Goal: Find specific page/section: Find specific page/section

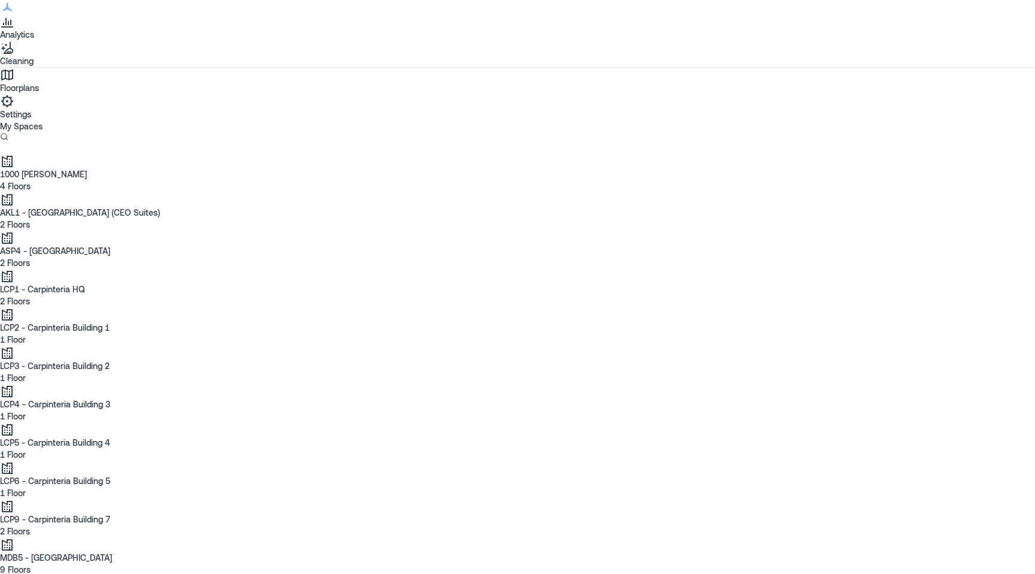
click at [19, 120] on p "Settings" at bounding box center [517, 114] width 1035 height 12
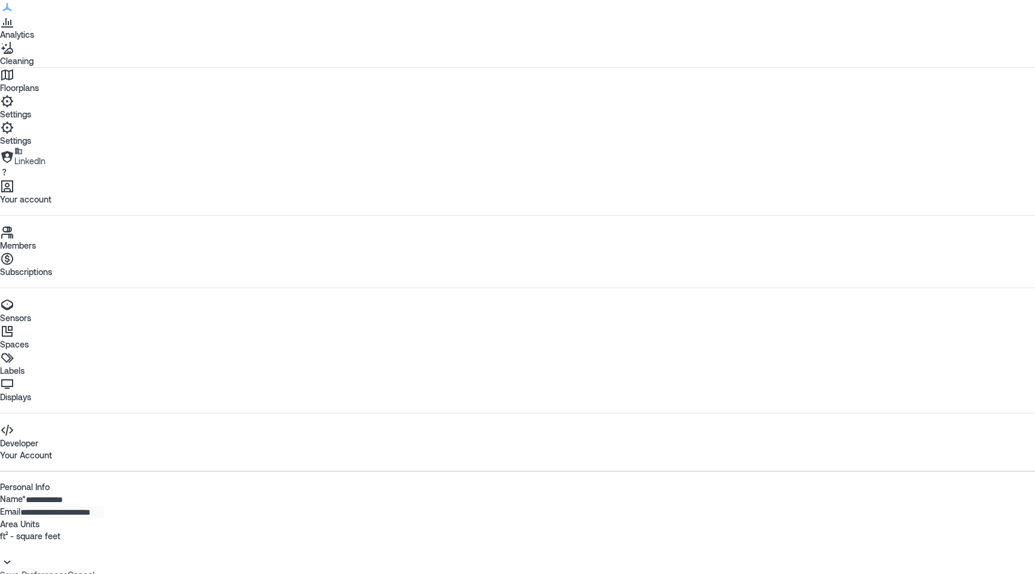
click at [99, 298] on link "Sensors" at bounding box center [517, 311] width 1035 height 26
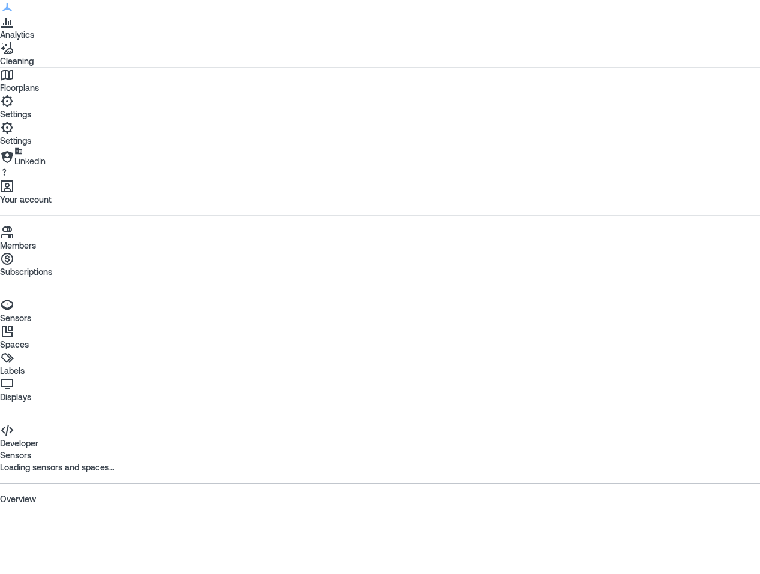
click at [758, 179] on div "Your account Members Subscriptions Sensors Spaces Labels Displays Developer Sen…" at bounding box center [380, 342] width 760 height 326
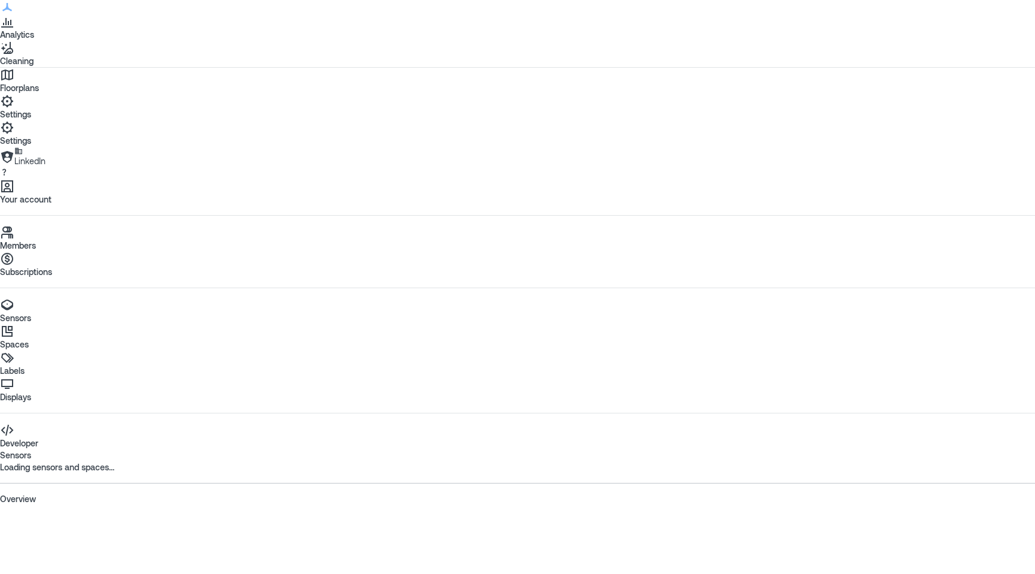
click at [12, 11] on icon at bounding box center [7, 7] width 10 height 8
click at [13, 28] on icon at bounding box center [7, 26] width 12 height 1
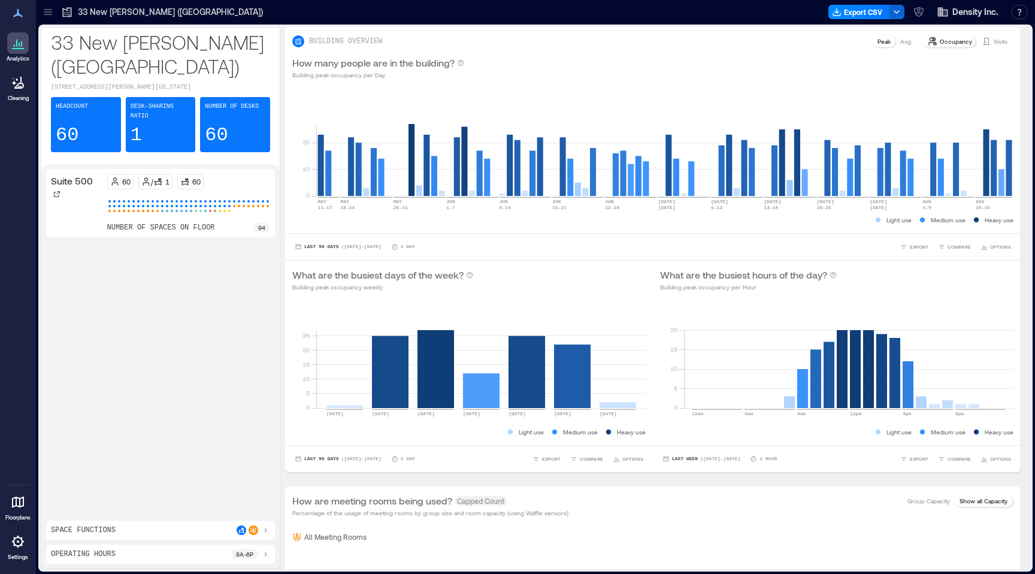
click at [15, 506] on icon at bounding box center [18, 502] width 14 height 14
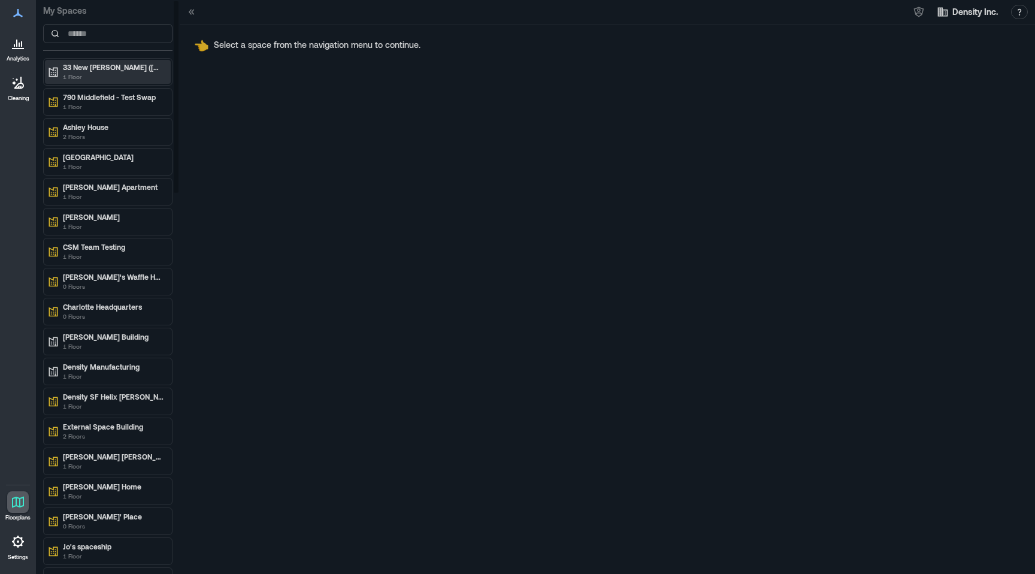
click at [108, 65] on p "33 New [PERSON_NAME] ([GEOGRAPHIC_DATA])" at bounding box center [113, 67] width 101 height 10
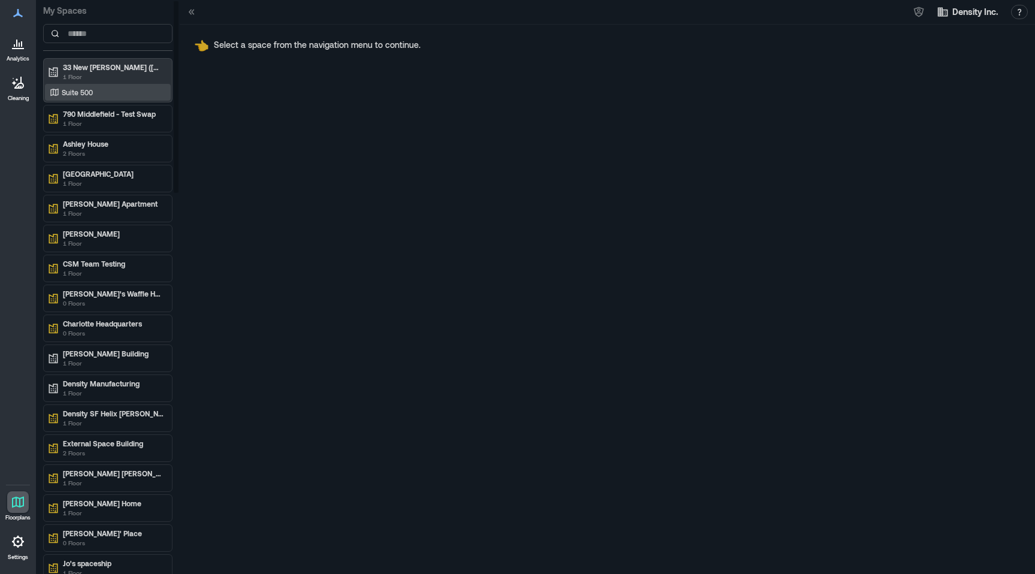
click at [103, 93] on div "Suite 500" at bounding box center [105, 92] width 116 height 12
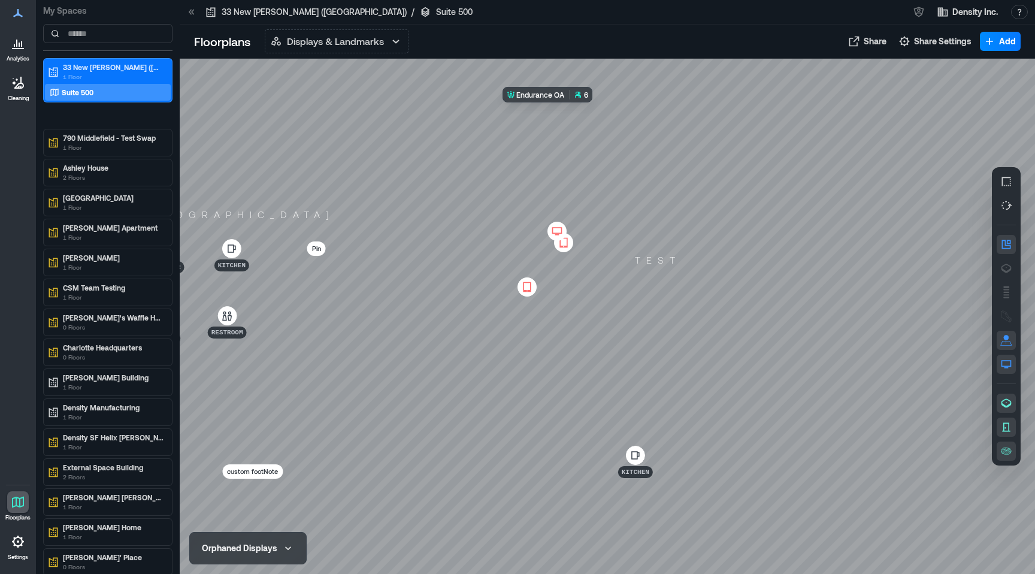
click at [603, 147] on div at bounding box center [608, 316] width 856 height 515
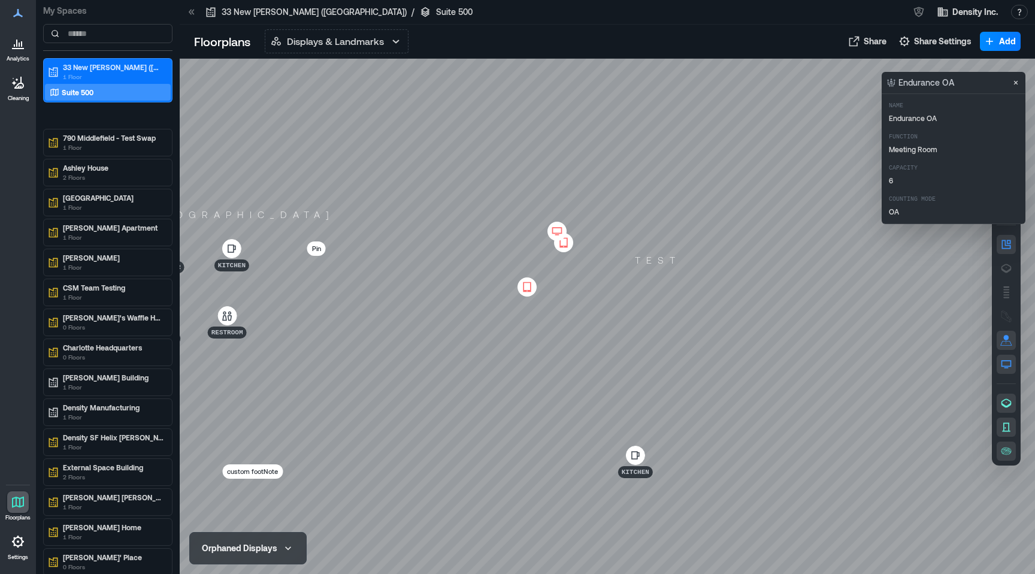
click at [674, 221] on div at bounding box center [608, 316] width 856 height 515
click at [559, 228] on icon at bounding box center [557, 231] width 14 height 12
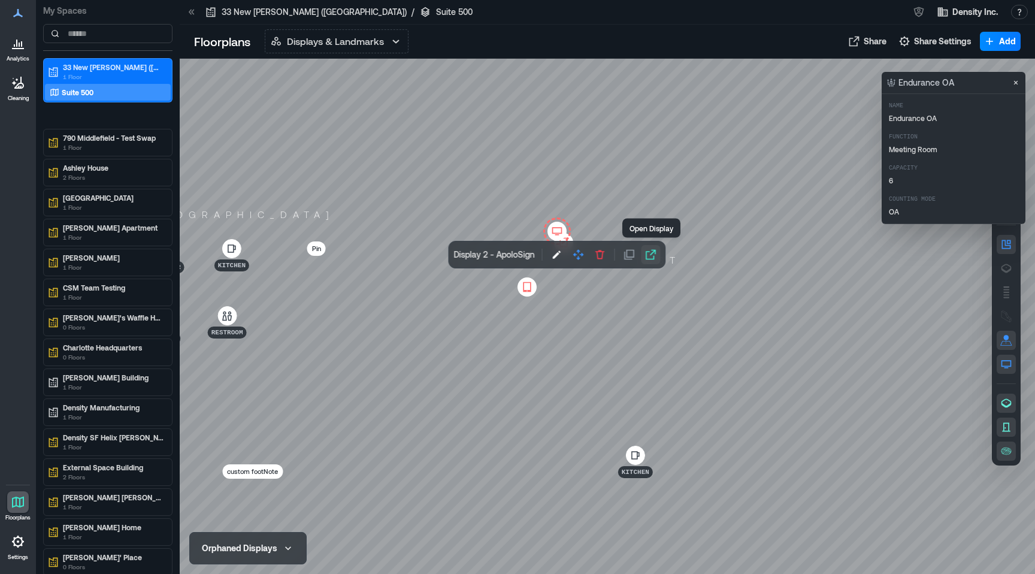
click at [651, 254] on icon "button" at bounding box center [651, 254] width 10 height 10
